Goal: Transaction & Acquisition: Purchase product/service

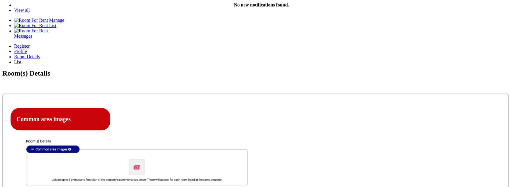
scroll to position [109, 0]
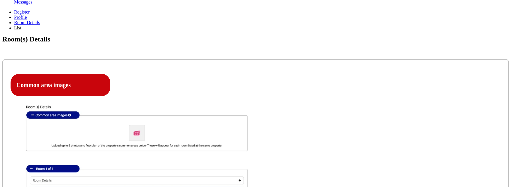
click option "Ensuite Double Bedroom" at bounding box center [0, 0] width 0 height 0
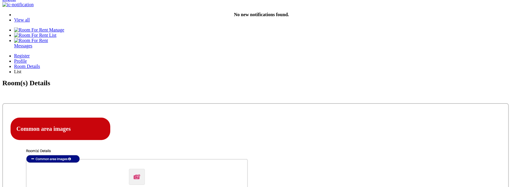
scroll to position [115, 0]
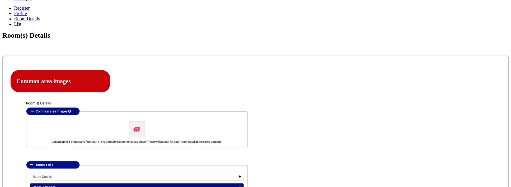
scroll to position [163, 0]
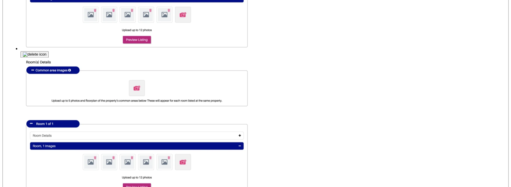
scroll to position [353, 0]
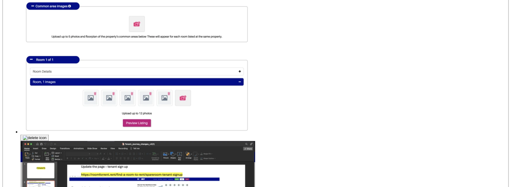
scroll to position [417, 0]
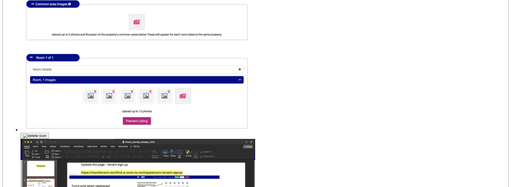
drag, startPoint x: 356, startPoint y: 121, endPoint x: 321, endPoint y: 120, distance: 35.8
copy label "Furnished Room"
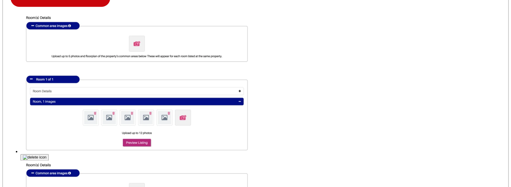
scroll to position [248, 0]
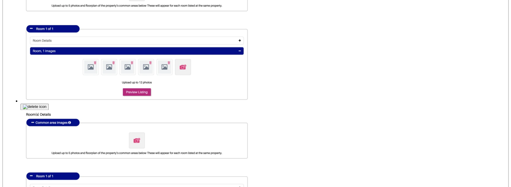
copy label "Bills"
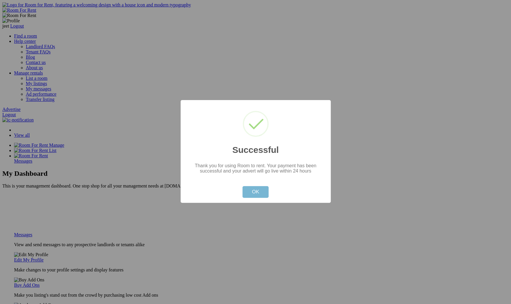
click at [253, 187] on button "OK" at bounding box center [256, 192] width 26 height 12
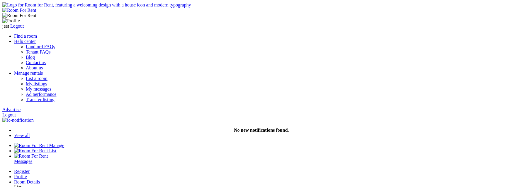
scroll to position [299, 0]
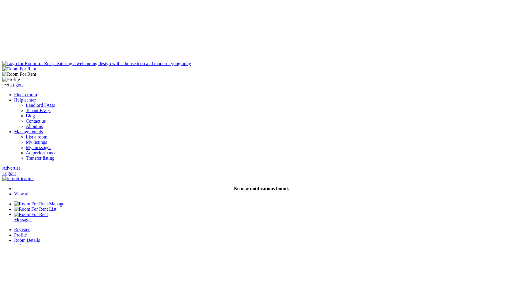
scroll to position [299, 0]
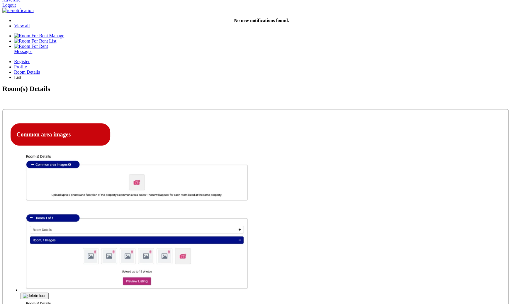
scroll to position [110, 0]
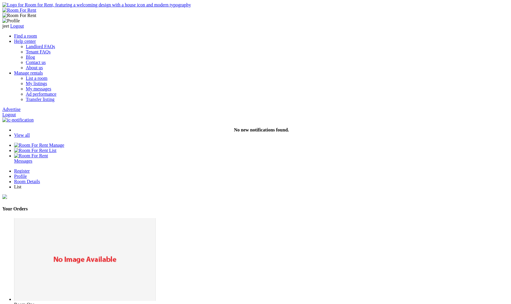
click at [19, 304] on img at bounding box center [16, 309] width 5 height 5
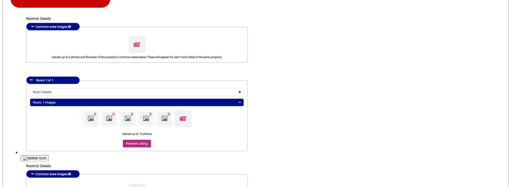
scroll to position [250, 0]
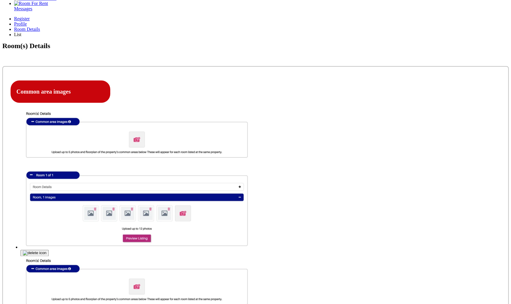
scroll to position [152, 0]
type input "Room Three"
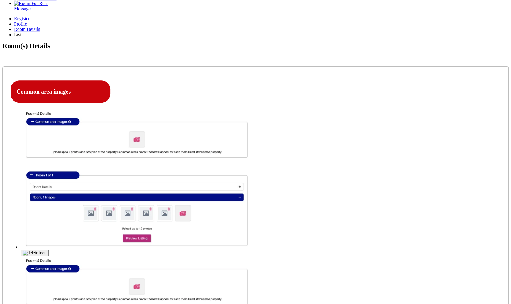
paste textarea "Room Three"
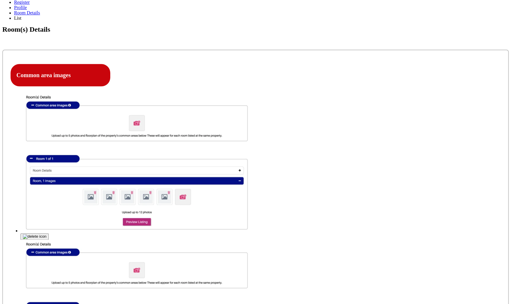
scroll to position [205, 0]
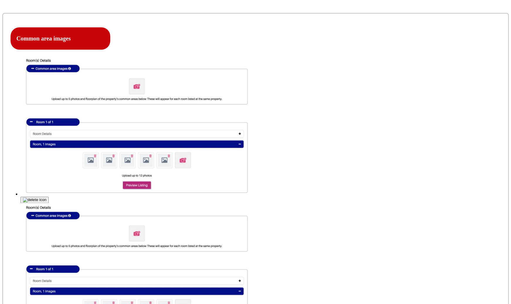
type textarea "Room Three Description"
select select "Ensuite Single Bedroom"
click option "Ensuite Single Bedroom" at bounding box center [0, 0] width 0 height 0
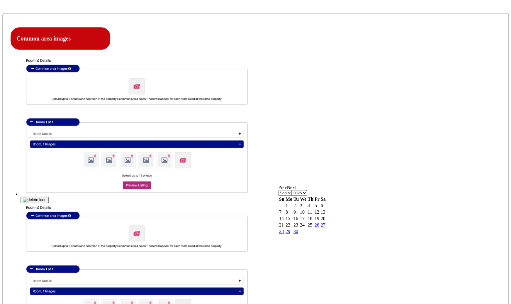
click at [298, 234] on link "30" at bounding box center [296, 231] width 5 height 5
type input "30-09-2025"
type input "12"
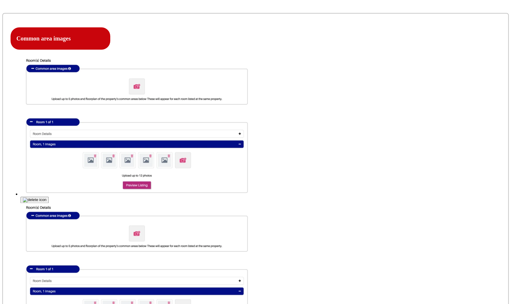
select select "Included"
click option "Included" at bounding box center [0, 0] width 0 height 0
type input "12"
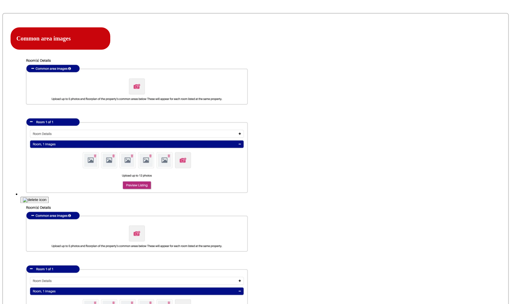
select select "Yes"
click option "Yes" at bounding box center [0, 0] width 0 height 0
type input "12"
select select "No"
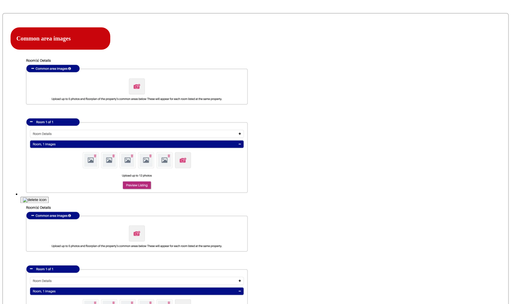
click option "No" at bounding box center [0, 0] width 0 height 0
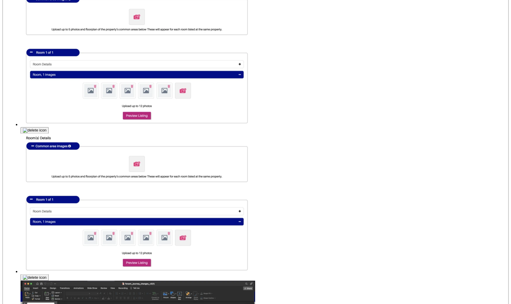
type input "C:\fakepath\Screenshot 2025-09-15 at 7.41.24 PM.png"
drag, startPoint x: 73, startPoint y: 46, endPoint x: 351, endPoint y: 239, distance: 338.3
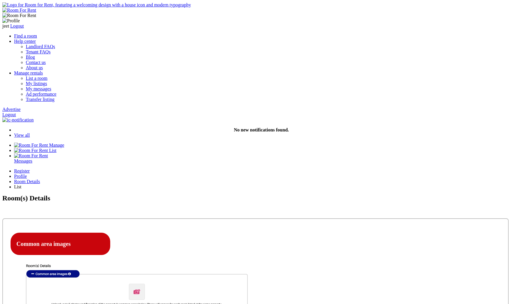
select select "Included"
select select "Yes"
select select "No"
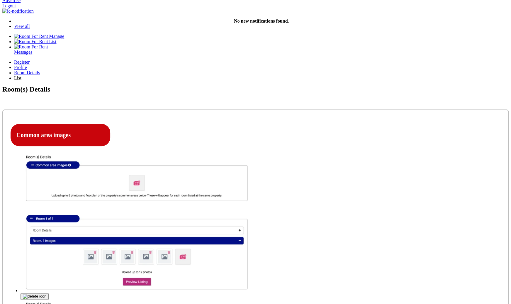
scroll to position [104, 0]
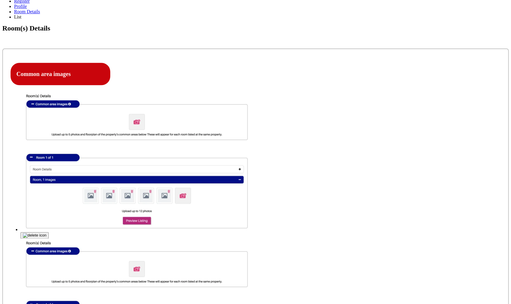
scroll to position [187, 0]
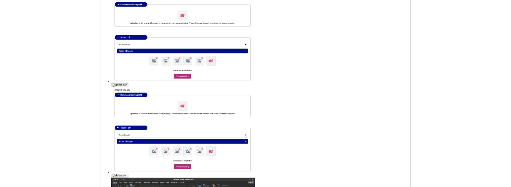
scroll to position [268, 0]
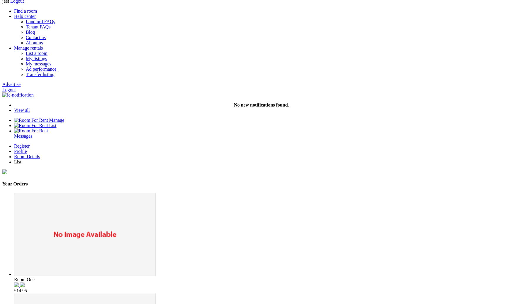
scroll to position [30, 0]
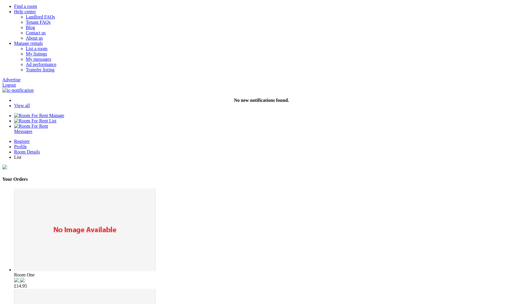
drag, startPoint x: 409, startPoint y: 94, endPoint x: 423, endPoint y: 94, distance: 14.1
click at [423, 272] on div "Room One £ 14.95" at bounding box center [261, 280] width 495 height 16
click at [27, 283] on span "14.95" at bounding box center [21, 285] width 11 height 5
click at [19, 278] on img at bounding box center [16, 280] width 5 height 5
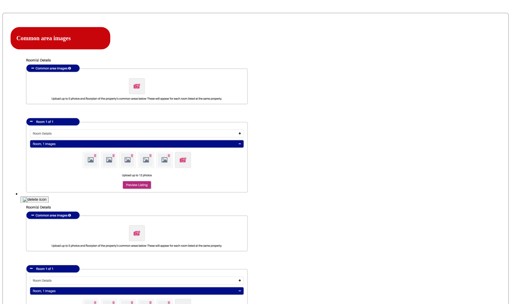
scroll to position [205, 0]
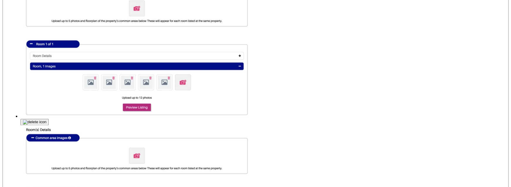
scroll to position [282, 0]
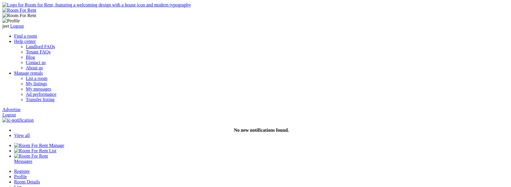
scroll to position [282, 0]
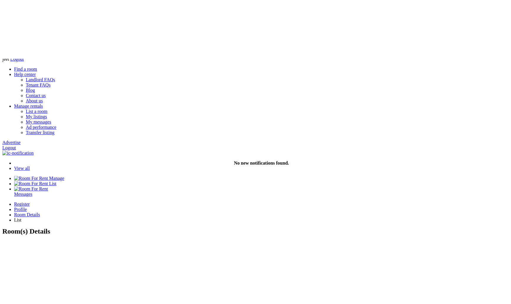
scroll to position [0, 0]
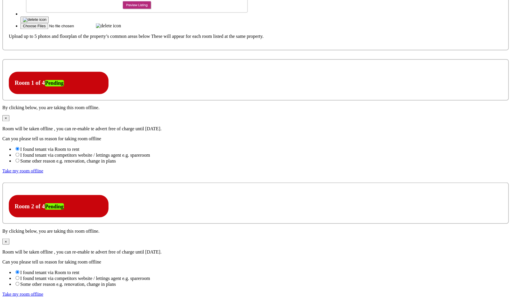
scroll to position [385, 0]
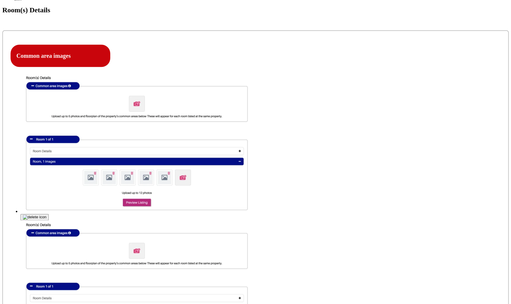
scroll to position [178, 0]
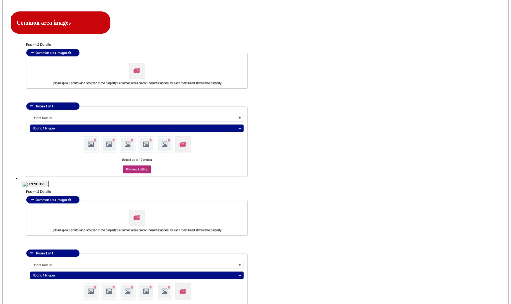
scroll to position [222, 0]
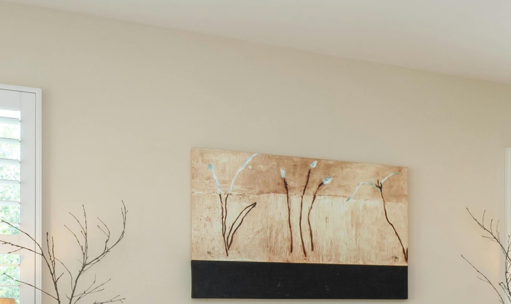
scroll to position [715, 0]
click at [24, 68] on button "Landlords" at bounding box center [13, 65] width 22 height 6
click at [53, 88] on link "Landlord list a room" at bounding box center [33, 85] width 38 height 5
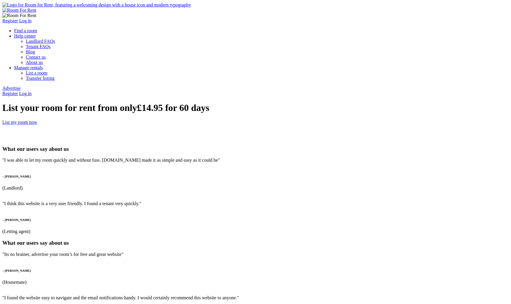
type input "kartik"
type input "kartik@yopmail.com"
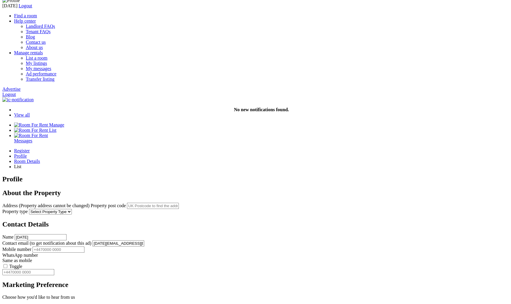
scroll to position [16, 0]
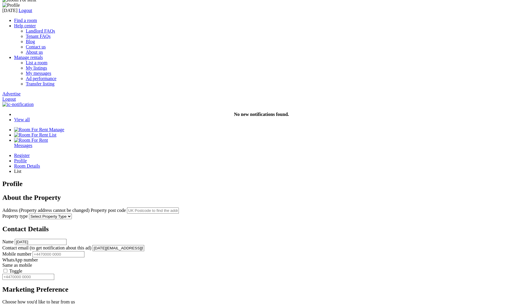
click at [179, 207] on input "text" at bounding box center [153, 210] width 52 height 6
drag, startPoint x: 182, startPoint y: 88, endPoint x: 262, endPoint y: 96, distance: 79.9
click at [262, 207] on div "Address (Property address cannot be changed) Property post code" at bounding box center [255, 210] width 507 height 6
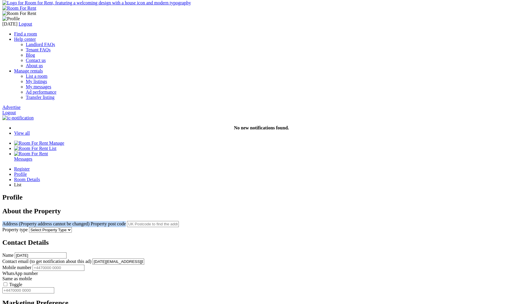
scroll to position [0, 0]
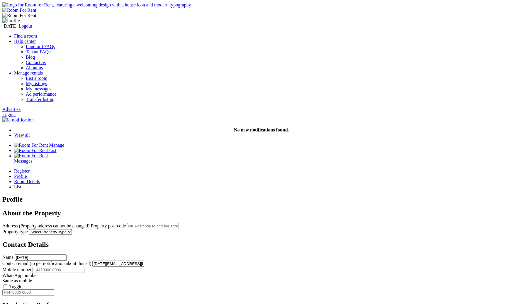
click at [179, 223] on input "text" at bounding box center [153, 226] width 52 height 6
paste input "EC1N 2HT"
type input "London EC1N 2HT, [GEOGRAPHIC_DATA]"
select select "Farm"
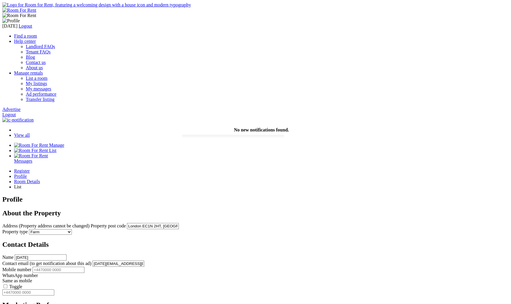
click option "Farm" at bounding box center [0, 0] width 0 height 0
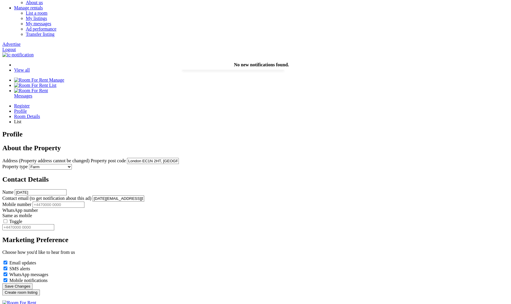
scroll to position [70, 0]
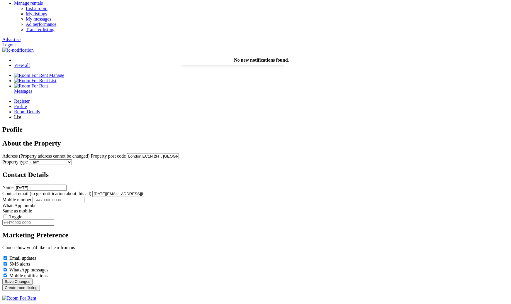
click at [84, 197] on input "Mobile number" at bounding box center [59, 200] width 52 height 6
type input "+44123456789"
click at [22, 214] on label "Toggle" at bounding box center [15, 216] width 13 height 5
click at [7, 214] on input "Toggle" at bounding box center [6, 216] width 4 height 4
type input "+44123456789"
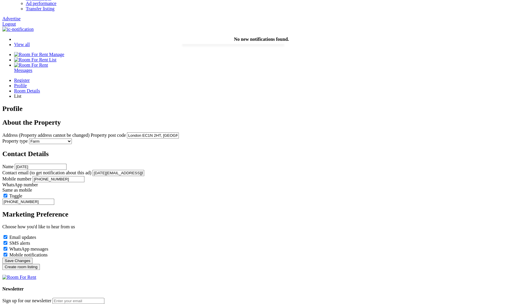
scroll to position [88, 0]
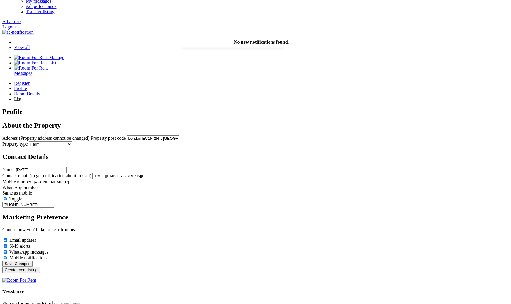
click at [40, 273] on input "Create room listing" at bounding box center [21, 270] width 38 height 6
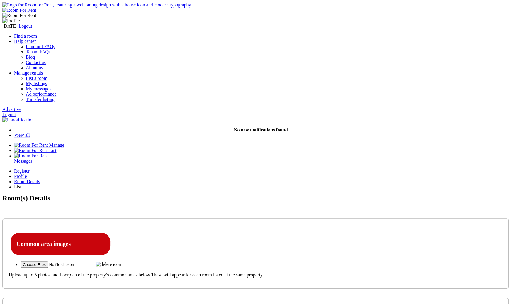
click at [121, 262] on img at bounding box center [108, 264] width 25 height 5
click at [95, 261] on input "file" at bounding box center [58, 264] width 74 height 6
type input "C:\fakepath\Screenshot [DATE] 2.27.27 PM.png"
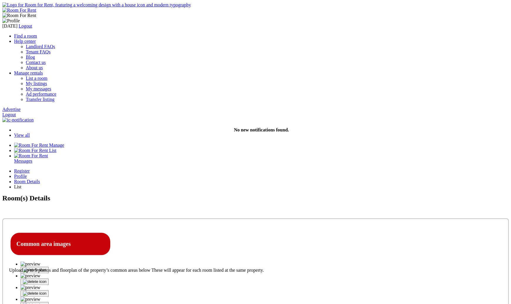
click at [146, 268] on p "Upload up to 5 photos and floorplan of the property’s common areas below These …" at bounding box center [186, 271] width 354 height 6
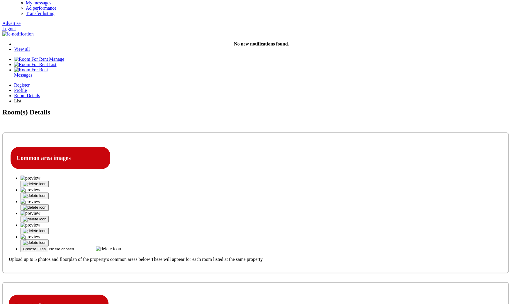
scroll to position [94, 0]
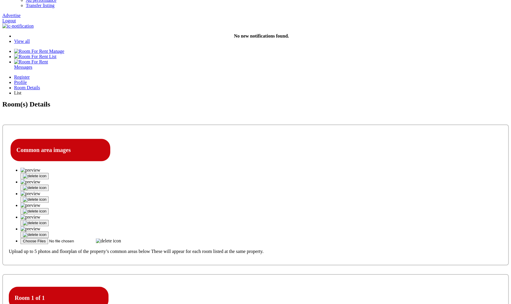
type input "Room One"
type textarea "Room One Description"
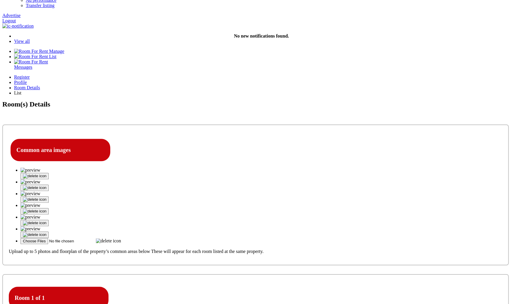
click option "Please Select" at bounding box center [0, 0] width 0 height 0
select select "Ensuite Double Bedroom"
click at [319, 204] on link "26" at bounding box center [317, 201] width 5 height 5
type input "26-09-2025"
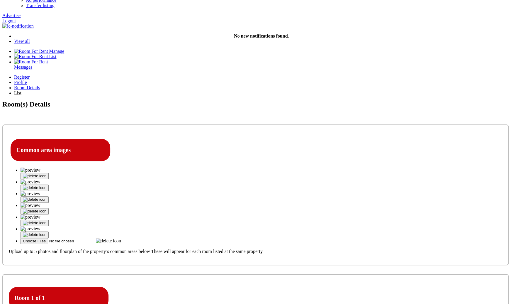
type input "111"
select select "Excluded"
click option "Excluded" at bounding box center [0, 0] width 0 height 0
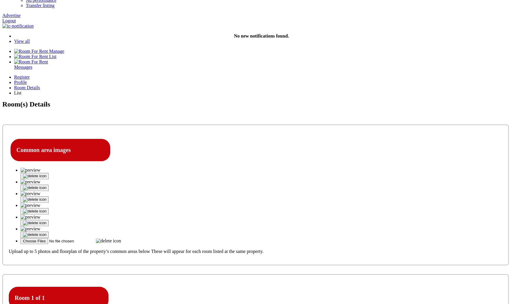
type input "22"
select select "No"
click option "No" at bounding box center [0, 0] width 0 height 0
type input "33"
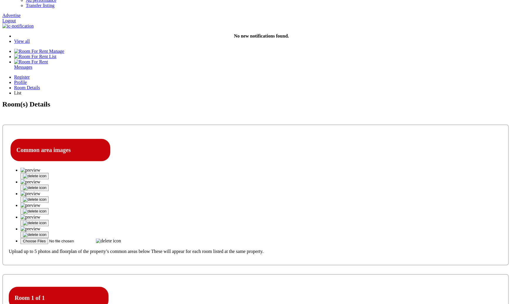
select select "Yes"
click option "Yes" at bounding box center [0, 0] width 0 height 0
click option "No" at bounding box center [0, 0] width 0 height 0
drag, startPoint x: 199, startPoint y: 194, endPoint x: 245, endPoint y: 192, distance: 46.7
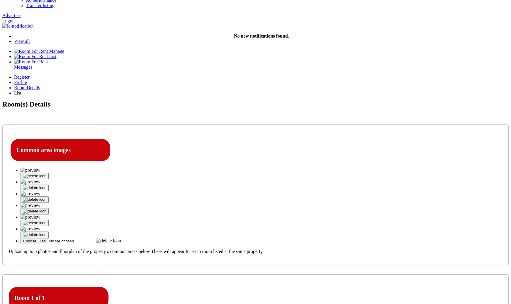
copy label "Deposit"
drag, startPoint x: 235, startPoint y: 195, endPoint x: 197, endPoint y: 194, distance: 38.2
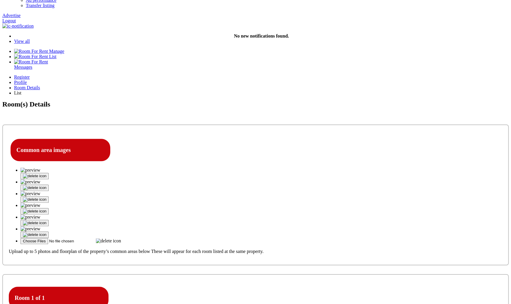
copy label "Security Deposit"
select select "Yes"
click option "Yes" at bounding box center [0, 0] width 0 height 0
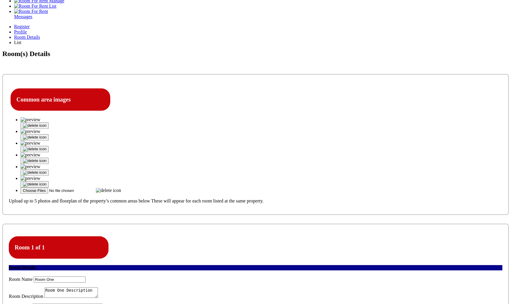
scroll to position [145, 0]
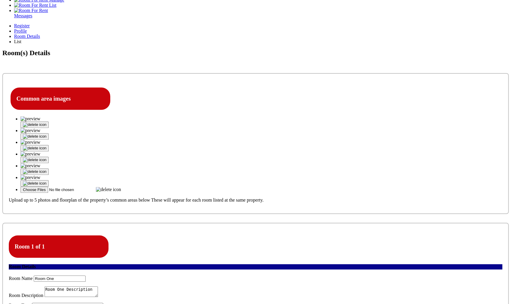
type input "C:\fakepath\Screenshot 2025-09-10 at 2.27.27 PM.png"
drag, startPoint x: 103, startPoint y: 94, endPoint x: 78, endPoint y: 94, distance: 24.9
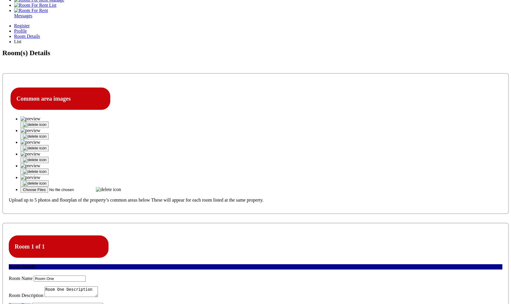
click at [78, 303] on div "Room Type Please Select Ensuite Double Bedroom Ensuite Single Bedroom Double Be…" at bounding box center [256, 306] width 494 height 6
copy label "Room Type"
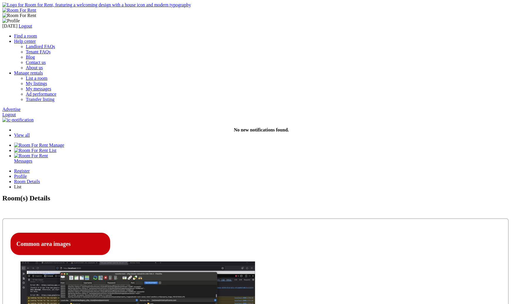
scroll to position [145, 0]
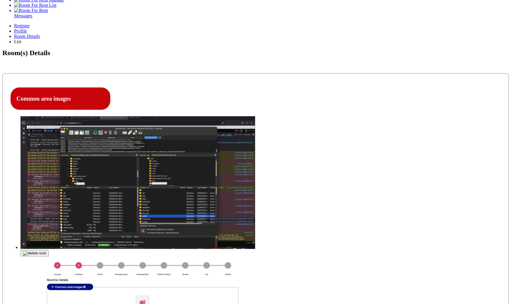
drag, startPoint x: 354, startPoint y: 142, endPoint x: 320, endPoint y: 142, distance: 33.7
copy label "Furnished Room"
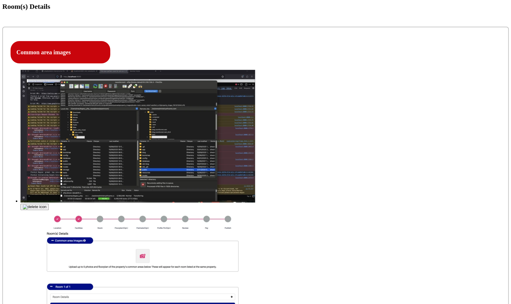
scroll to position [193, 0]
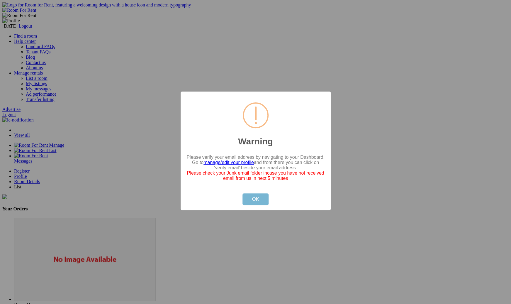
click at [244, 199] on button "OK" at bounding box center [256, 199] width 26 height 12
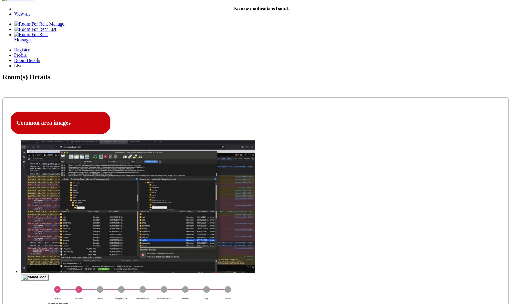
scroll to position [122, 0]
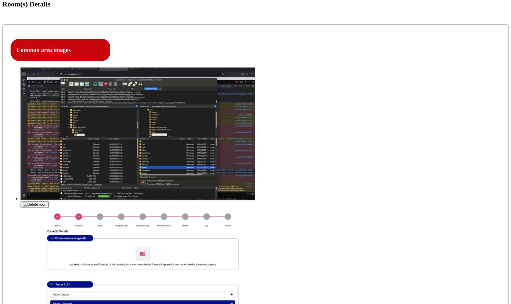
scroll to position [198, 0]
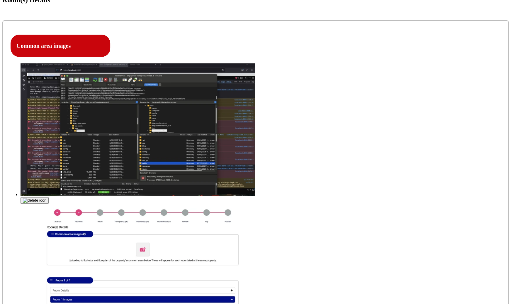
drag, startPoint x: 89, startPoint y: 126, endPoint x: 153, endPoint y: 168, distance: 76.6
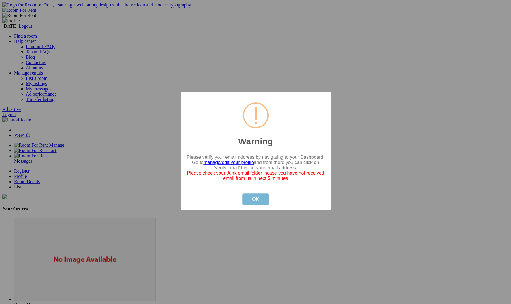
click at [254, 202] on button "OK" at bounding box center [256, 199] width 26 height 12
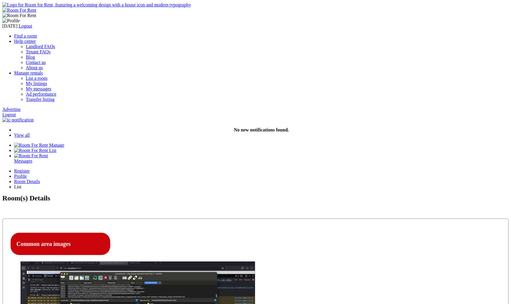
scroll to position [198, 0]
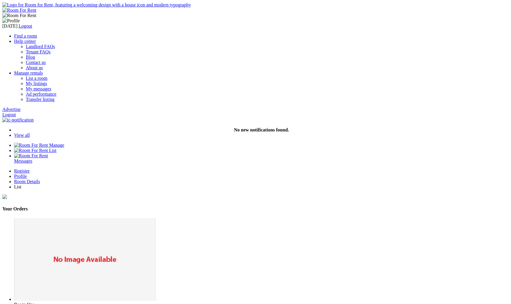
drag, startPoint x: 409, startPoint y: 117, endPoint x: 428, endPoint y: 128, distance: 22.5
click at [428, 218] on div "Room One" at bounding box center [261, 268] width 495 height 100
click at [302, 179] on div "Room Details" at bounding box center [261, 181] width 495 height 5
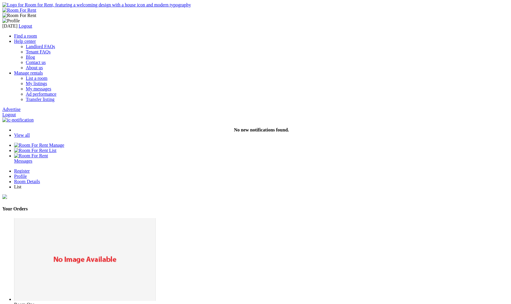
drag, startPoint x: 416, startPoint y: 124, endPoint x: 409, endPoint y: 124, distance: 7.0
click at [409, 302] on div "Room One £ 14.95" at bounding box center [261, 310] width 495 height 16
click at [113, 8] on img at bounding box center [96, 4] width 189 height 5
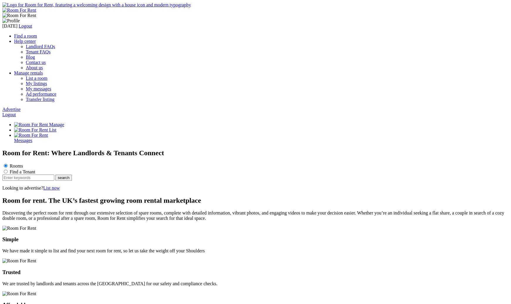
click at [47, 81] on link "My listings" at bounding box center [36, 83] width 21 height 5
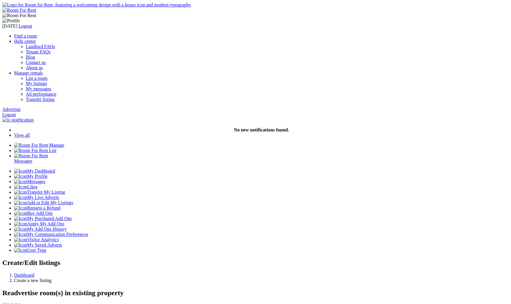
click at [23, 303] on link "Edit" at bounding box center [12, 305] width 20 height 5
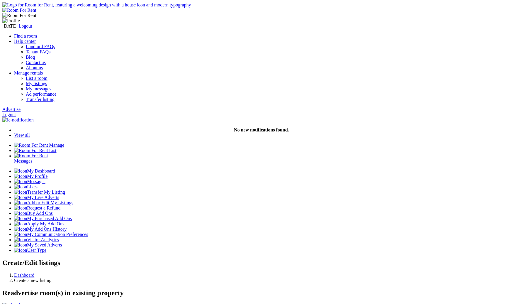
click at [23, 303] on link "Edit" at bounding box center [12, 305] width 20 height 5
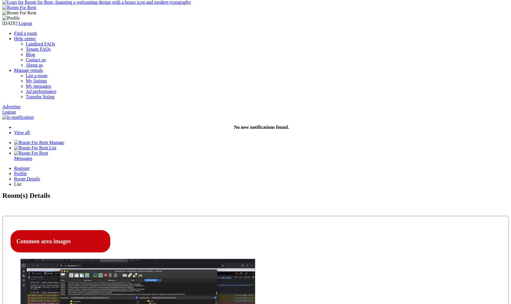
scroll to position [0, 0]
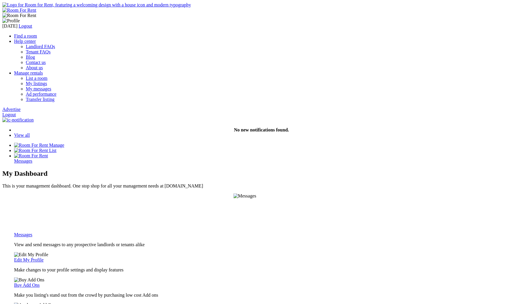
click at [47, 81] on link "My listings" at bounding box center [36, 83] width 21 height 5
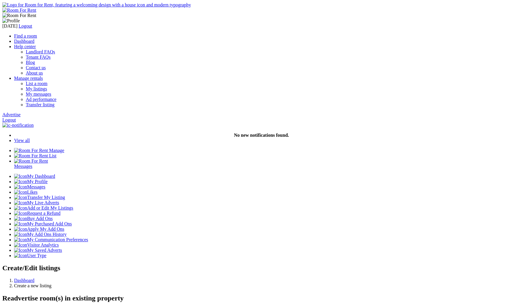
click at [37, 33] on link "Find a room" at bounding box center [25, 35] width 23 height 5
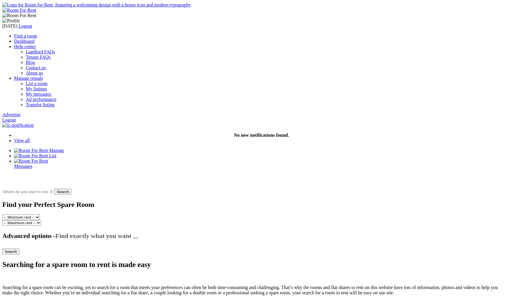
click at [34, 39] on link "Dashboard" at bounding box center [24, 41] width 20 height 5
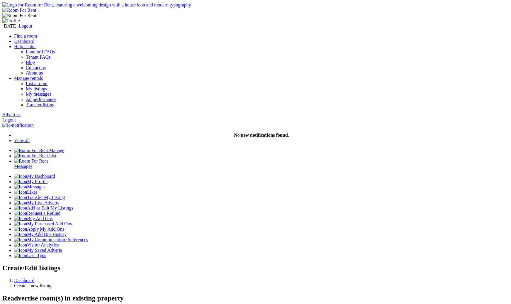
click at [148, 304] on h3 at bounding box center [255, 308] width 507 height 0
drag, startPoint x: 249, startPoint y: 65, endPoint x: 142, endPoint y: 63, distance: 107.1
click at [142, 294] on h2 "Readvertise room(s) in existing property" at bounding box center [255, 298] width 507 height 8
copy h2 "Readvertise room(s) in existing property"
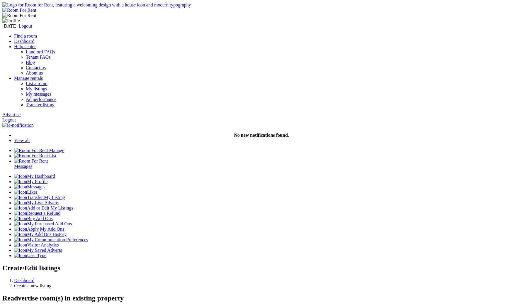
drag, startPoint x: 190, startPoint y: 80, endPoint x: 235, endPoint y: 80, distance: 44.6
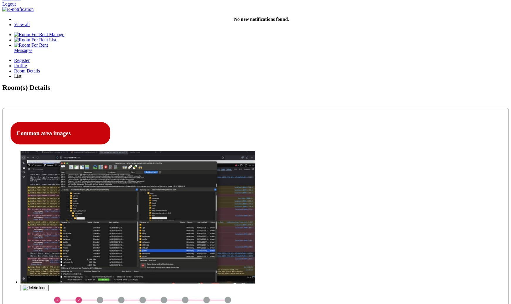
scroll to position [117, 0]
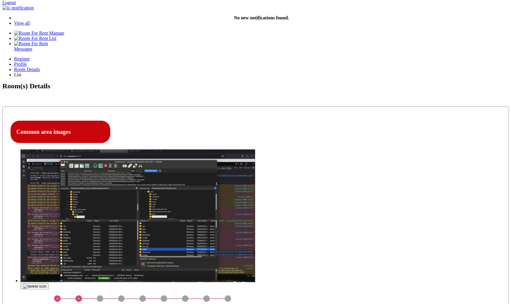
drag, startPoint x: 116, startPoint y: 82, endPoint x: 83, endPoint y: 82, distance: 33.1
copy h4 "Room Details"
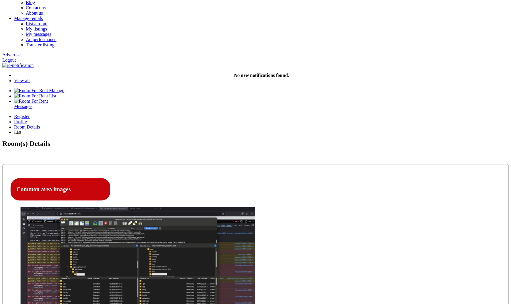
scroll to position [60, 0]
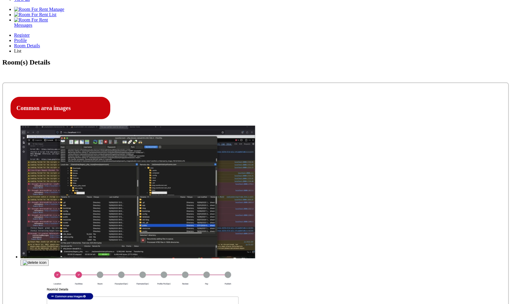
scroll to position [145, 0]
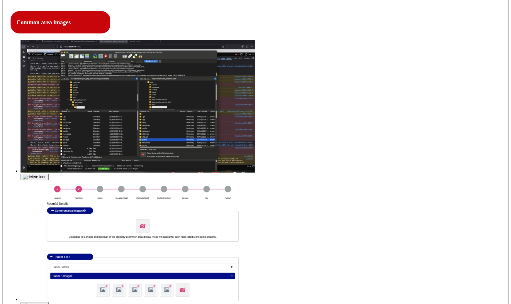
scroll to position [231, 0]
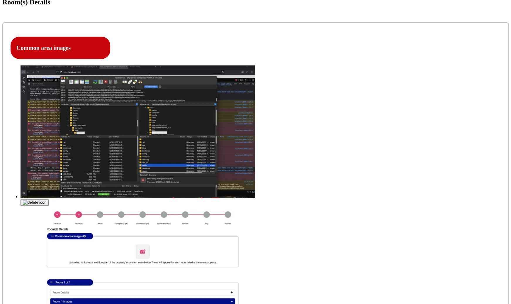
scroll to position [197, 0]
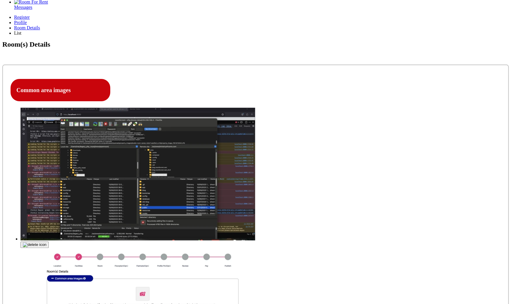
scroll to position [150, 0]
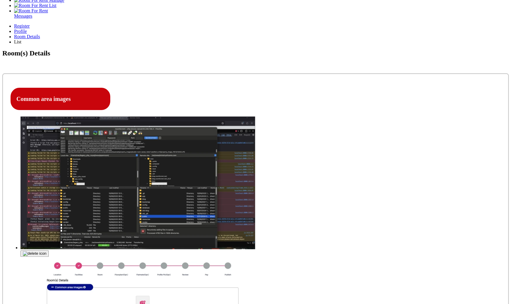
type input "C:\fakepath\Screenshot [DATE] 8.33.40 PM.png"
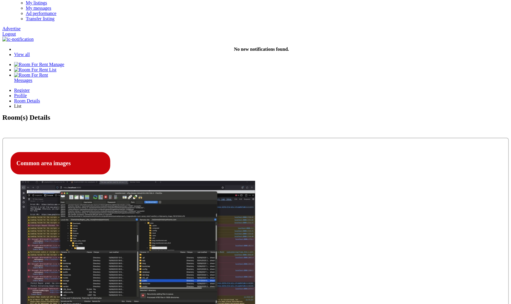
scroll to position [82, 0]
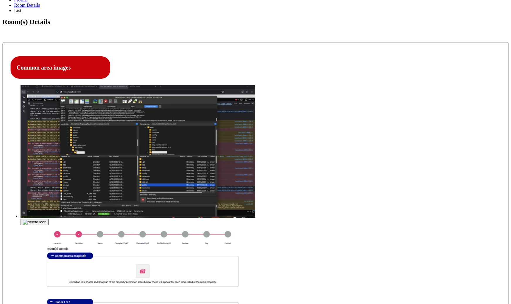
scroll to position [184, 0]
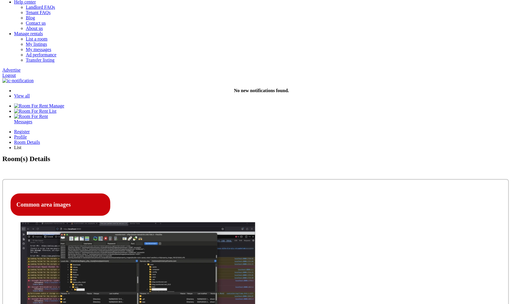
scroll to position [44, 0]
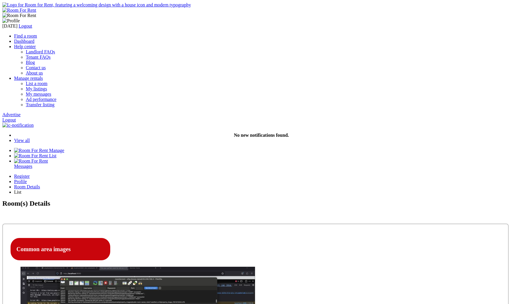
scroll to position [44, 0]
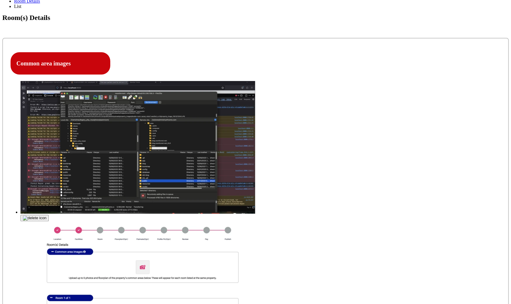
scroll to position [185, 0]
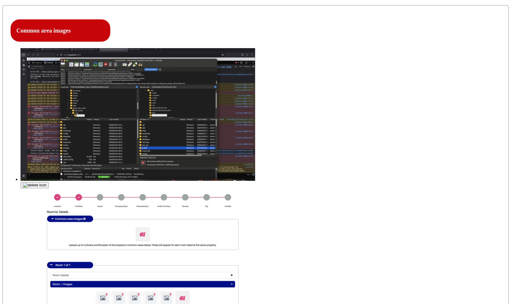
scroll to position [236, 0]
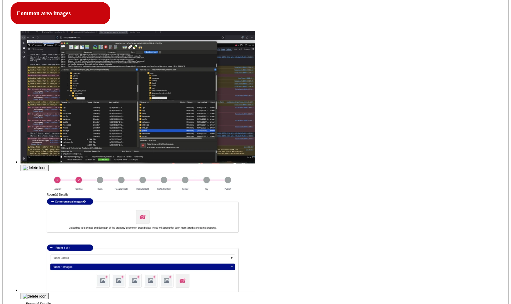
type input "C:\fakepath\Screenshot [DATE] 10.01.08 AM.png"
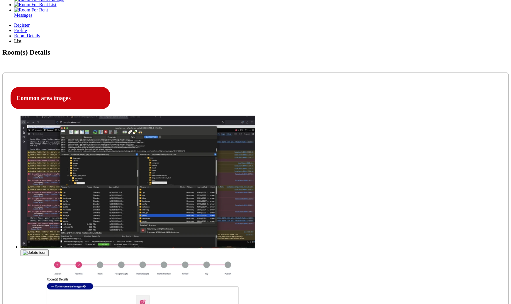
scroll to position [152, 0]
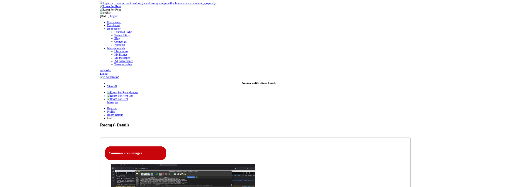
scroll to position [152, 0]
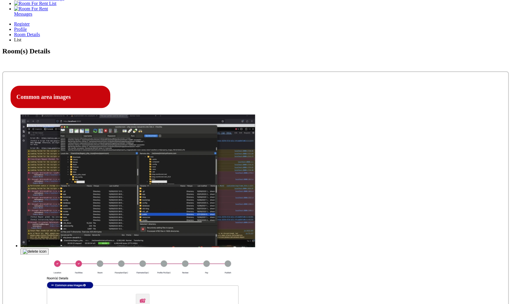
click option "No" at bounding box center [0, 0] width 0 height 0
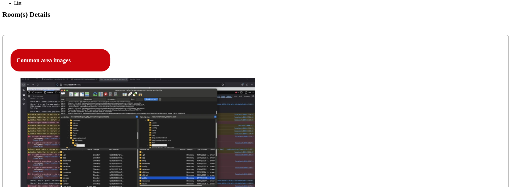
scroll to position [189, 0]
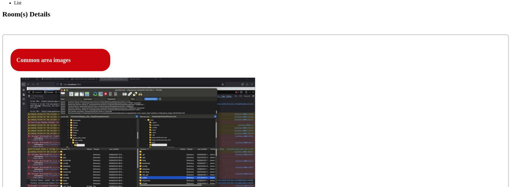
click option "Yes" at bounding box center [0, 0] width 0 height 0
select select "No"
click option "No" at bounding box center [0, 0] width 0 height 0
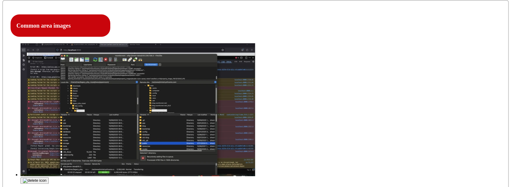
scroll to position [223, 0]
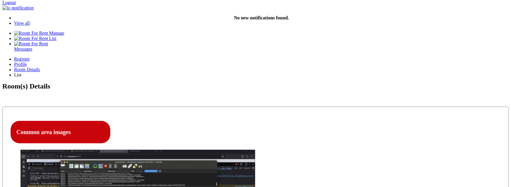
scroll to position [117, 0]
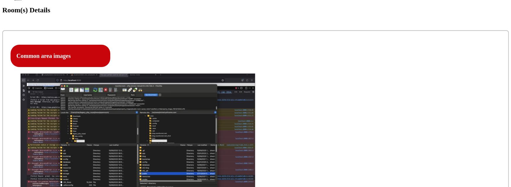
scroll to position [196, 0]
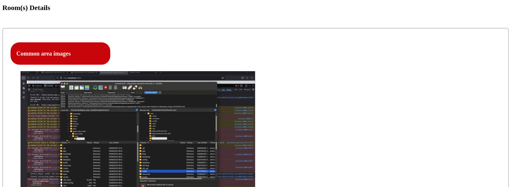
click option "Yes" at bounding box center [0, 0] width 0 height 0
click option "No" at bounding box center [0, 0] width 0 height 0
select select "Yes"
click option "Yes" at bounding box center [0, 0] width 0 height 0
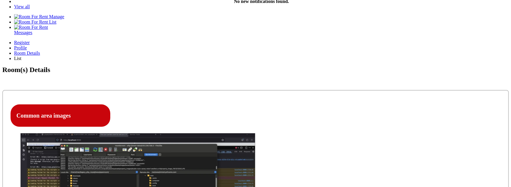
scroll to position [129, 0]
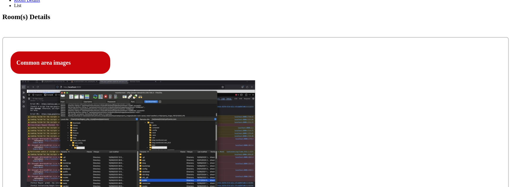
scroll to position [188, 0]
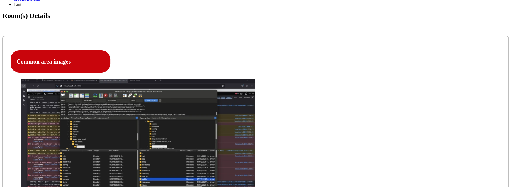
click option "No" at bounding box center [0, 0] width 0 height 0
click option "Yes" at bounding box center [0, 0] width 0 height 0
click option "No" at bounding box center [0, 0] width 0 height 0
select select "Yes"
click option "Yes" at bounding box center [0, 0] width 0 height 0
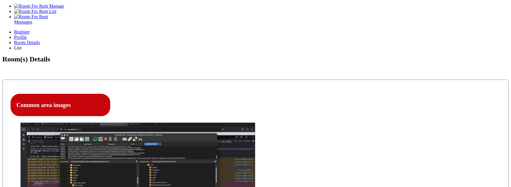
scroll to position [145, 0]
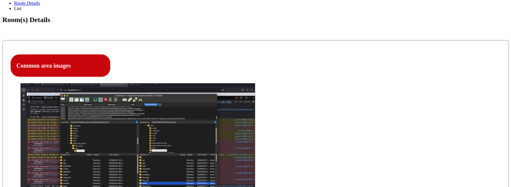
scroll to position [187, 0]
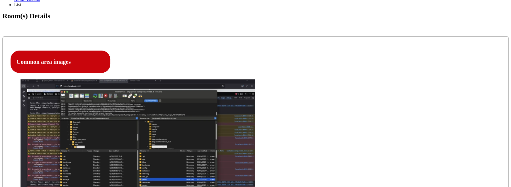
click option "No" at bounding box center [0, 0] width 0 height 0
select select "Yes"
click option "Yes" at bounding box center [0, 0] width 0 height 0
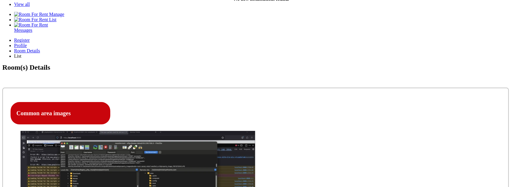
scroll to position [133, 0]
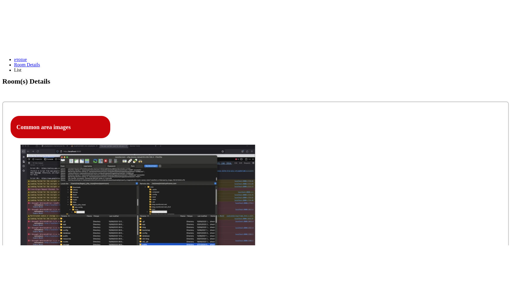
scroll to position [182, 0]
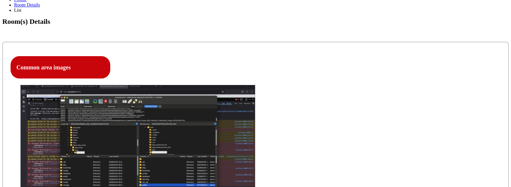
click option "No" at bounding box center [0, 0] width 0 height 0
select select "Yes"
click option "Yes" at bounding box center [0, 0] width 0 height 0
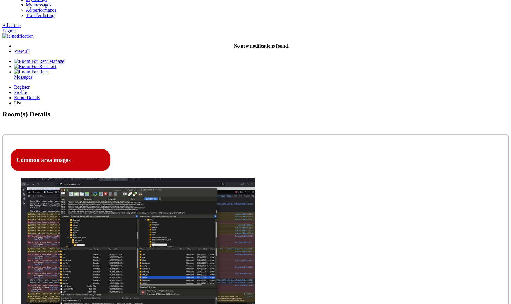
scroll to position [86, 0]
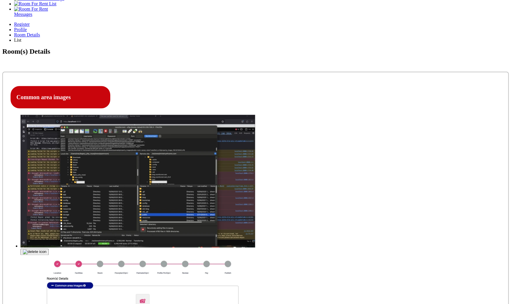
scroll to position [152, 0]
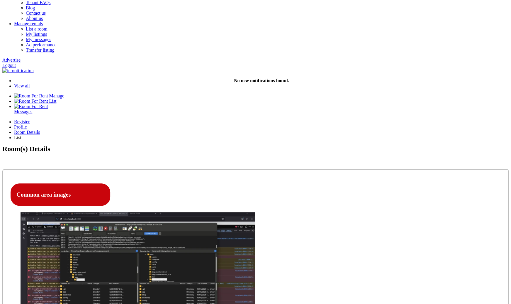
scroll to position [0, 0]
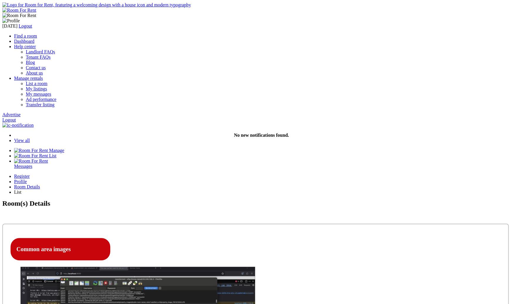
drag, startPoint x: 126, startPoint y: 214, endPoint x: 80, endPoint y: 214, distance: 46.4
copy h4 "Room Amentities"
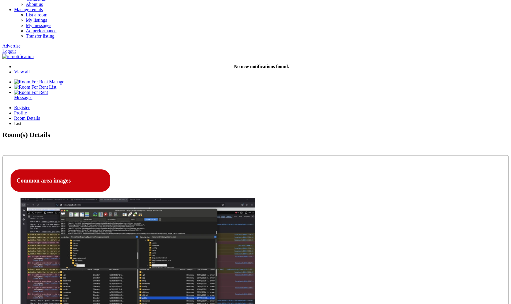
scroll to position [69, 0]
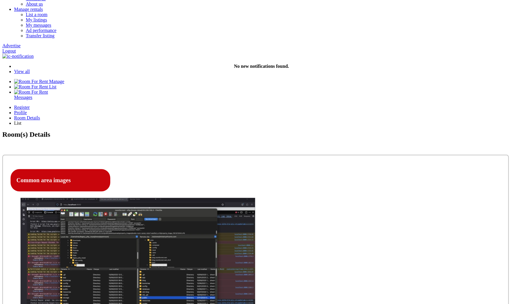
click at [16, 48] on link "Logout" at bounding box center [8, 50] width 13 height 5
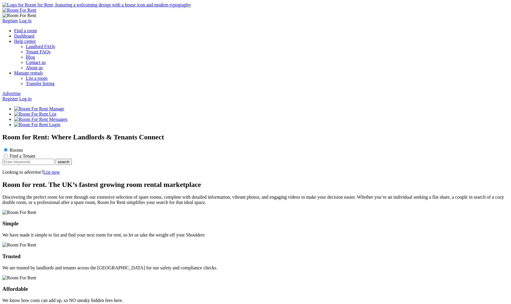
scroll to position [715, 0]
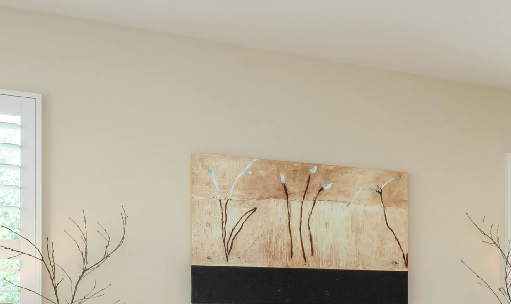
click at [21, 110] on button "Tenants" at bounding box center [11, 107] width 18 height 6
click at [57, 125] on link "Register to find a room" at bounding box center [35, 122] width 43 height 5
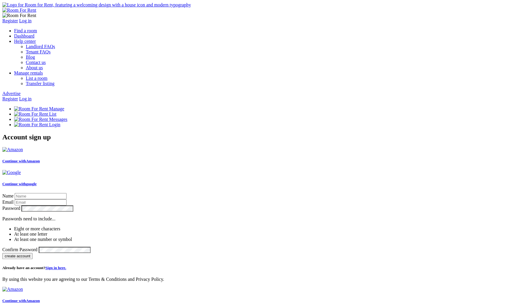
type input "[PERSON_NAME]"
type input "[PERSON_NAME][EMAIL_ADDRESS][DOMAIN_NAME]"
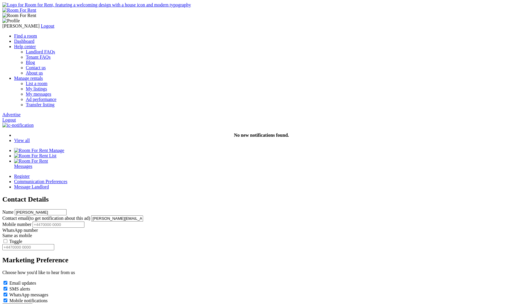
click at [84, 221] on input "text" at bounding box center [59, 224] width 52 height 6
type input "[PHONE_NUMBER]"
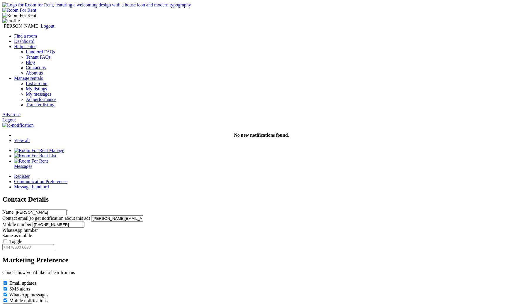
click at [22, 239] on label "Toggle" at bounding box center [15, 241] width 13 height 5
click at [7, 239] on input "Toggle" at bounding box center [6, 241] width 4 height 4
type input "[PHONE_NUMBER]"
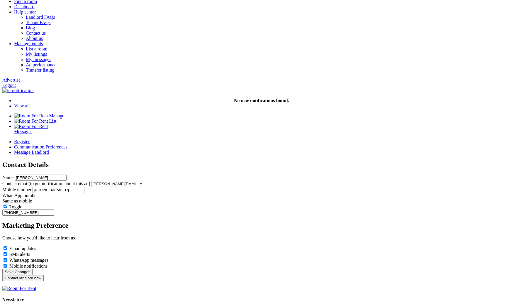
scroll to position [39, 0]
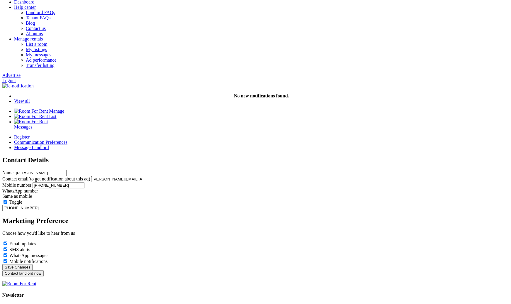
click at [44, 270] on button "Contact landlord now" at bounding box center [22, 273] width 41 height 6
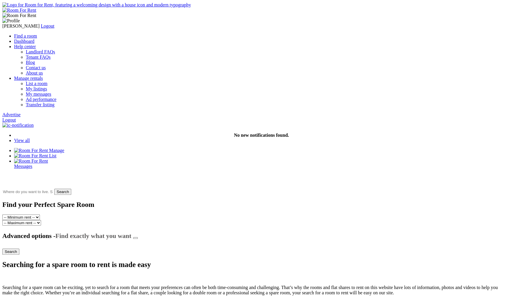
click at [53, 189] on input "text" at bounding box center [27, 191] width 51 height 5
type input "[GEOGRAPHIC_DATA], [GEOGRAPHIC_DATA]"
click at [76, 189] on input "Search" at bounding box center [67, 192] width 17 height 6
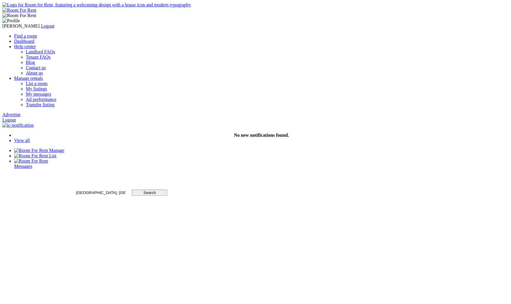
click at [126, 190] on input "[GEOGRAPHIC_DATA], [GEOGRAPHIC_DATA]" at bounding box center [100, 192] width 51 height 5
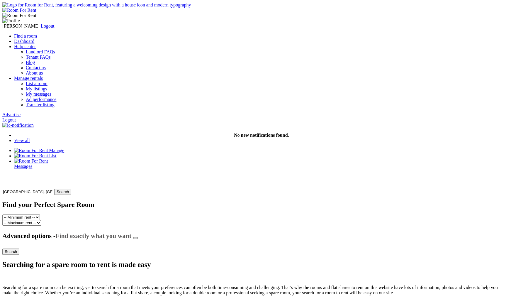
click at [53, 189] on input "[GEOGRAPHIC_DATA], [GEOGRAPHIC_DATA]" at bounding box center [27, 191] width 51 height 5
